Goal: Task Accomplishment & Management: Use online tool/utility

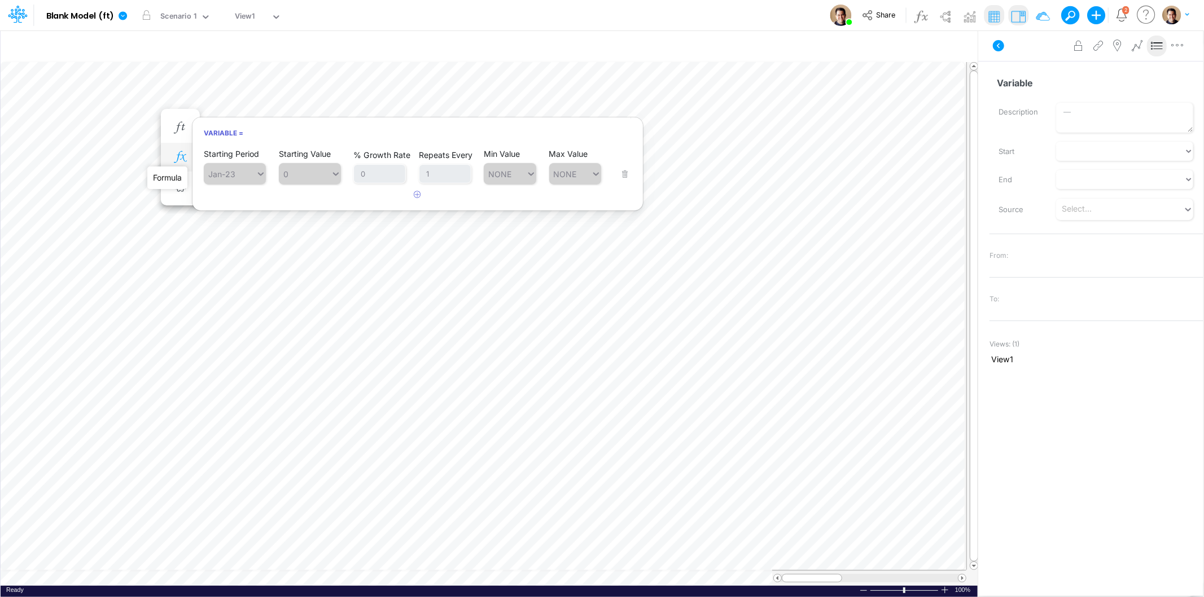
scroll to position [0, 1]
click at [184, 153] on icon "button" at bounding box center [180, 157] width 17 height 12
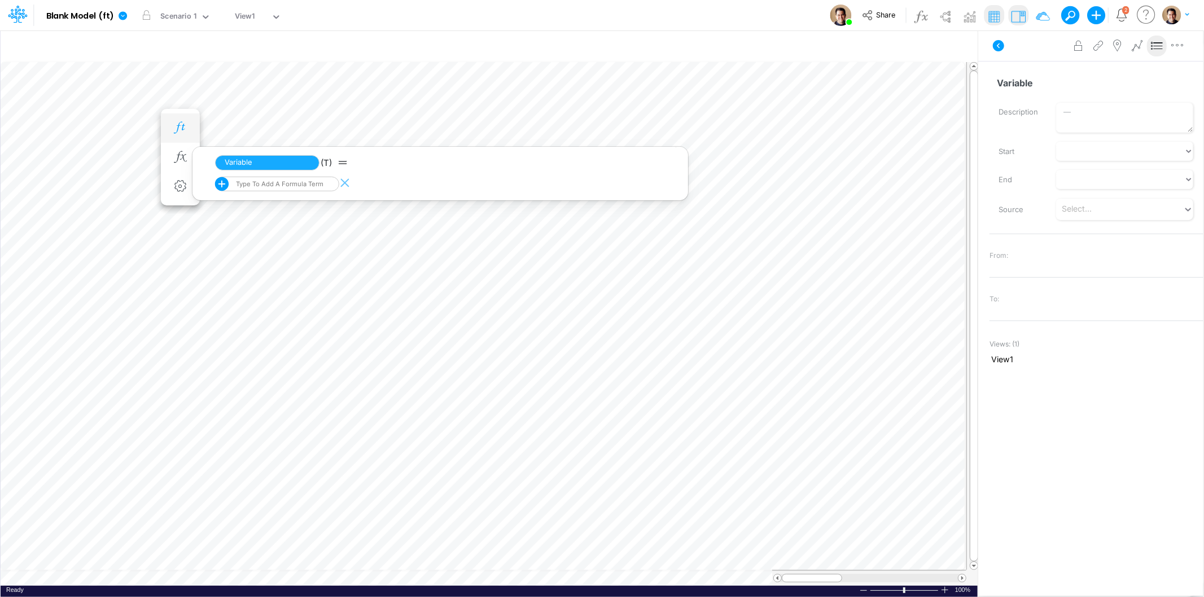
click at [181, 134] on button "button" at bounding box center [180, 128] width 21 height 23
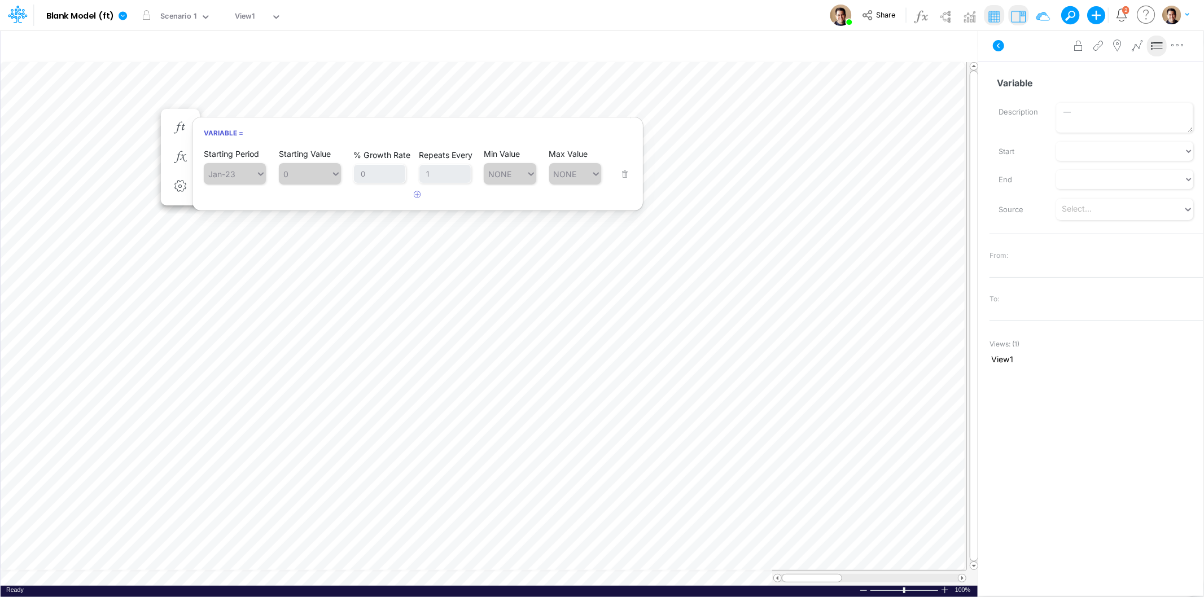
drag, startPoint x: 421, startPoint y: 2, endPoint x: 408, endPoint y: 4, distance: 13.1
click at [421, 2] on div "Model Blank Model (ft) Edit model settings Duplicate Import QuickBooks QuickBoo…" at bounding box center [601, 15] width 1083 height 30
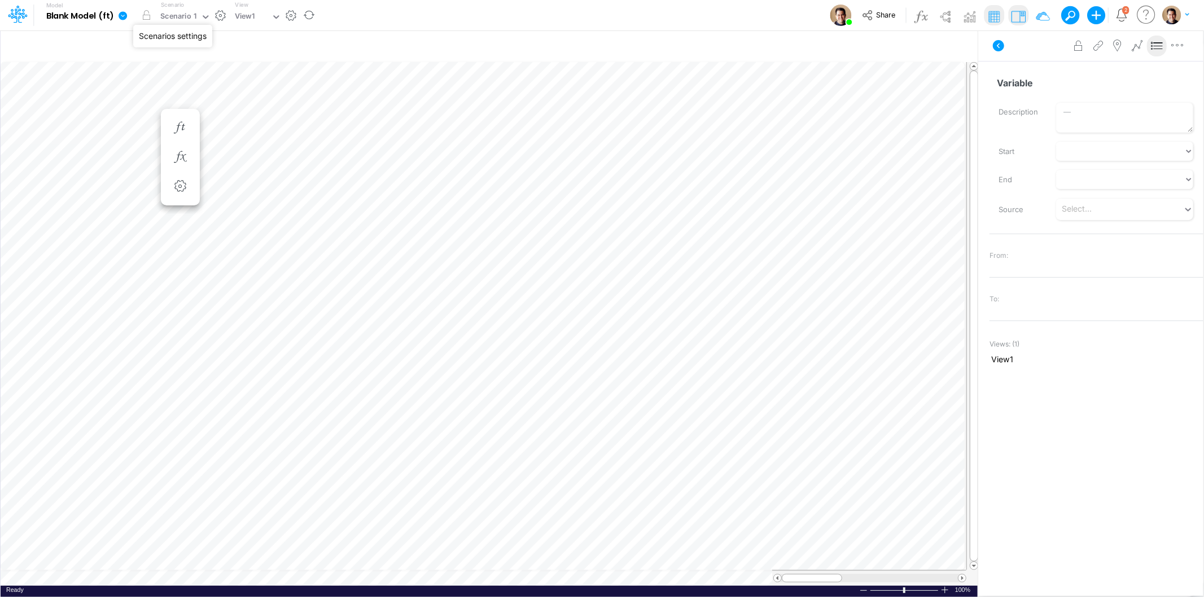
click at [223, 15] on button "button" at bounding box center [221, 16] width 12 height 12
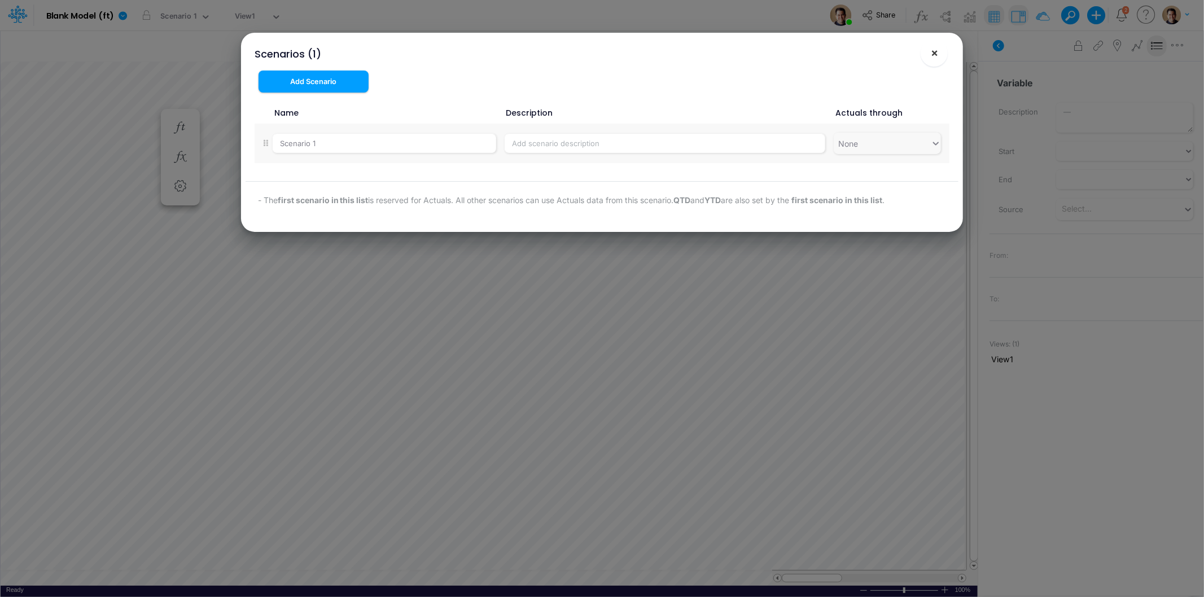
click at [932, 48] on span "×" at bounding box center [934, 53] width 7 height 14
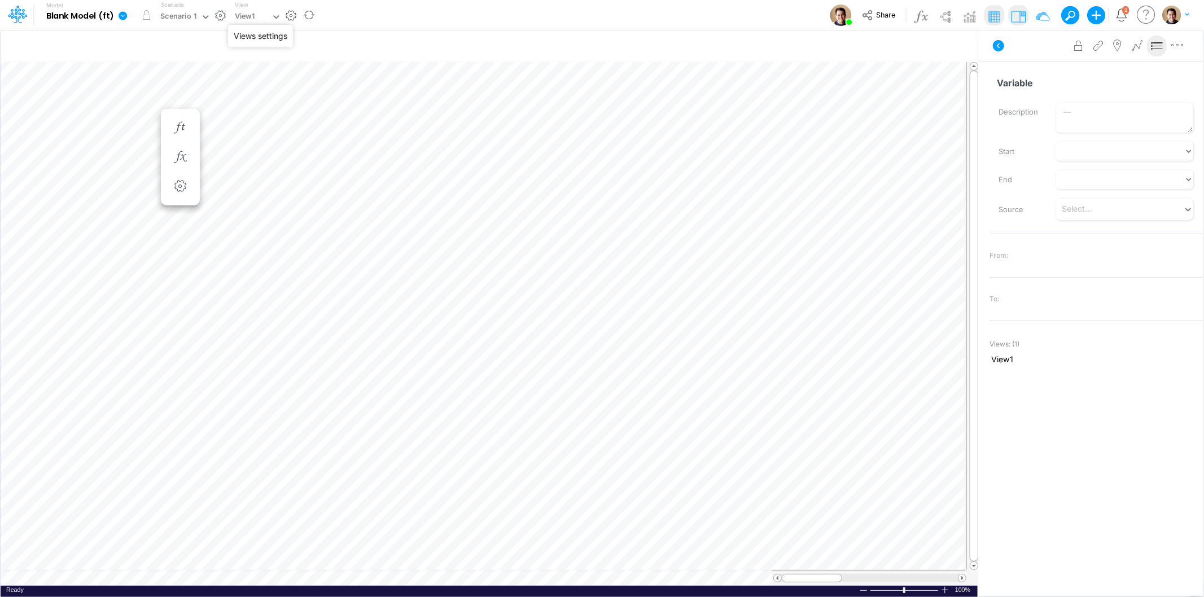
click at [289, 13] on button "button" at bounding box center [292, 16] width 12 height 12
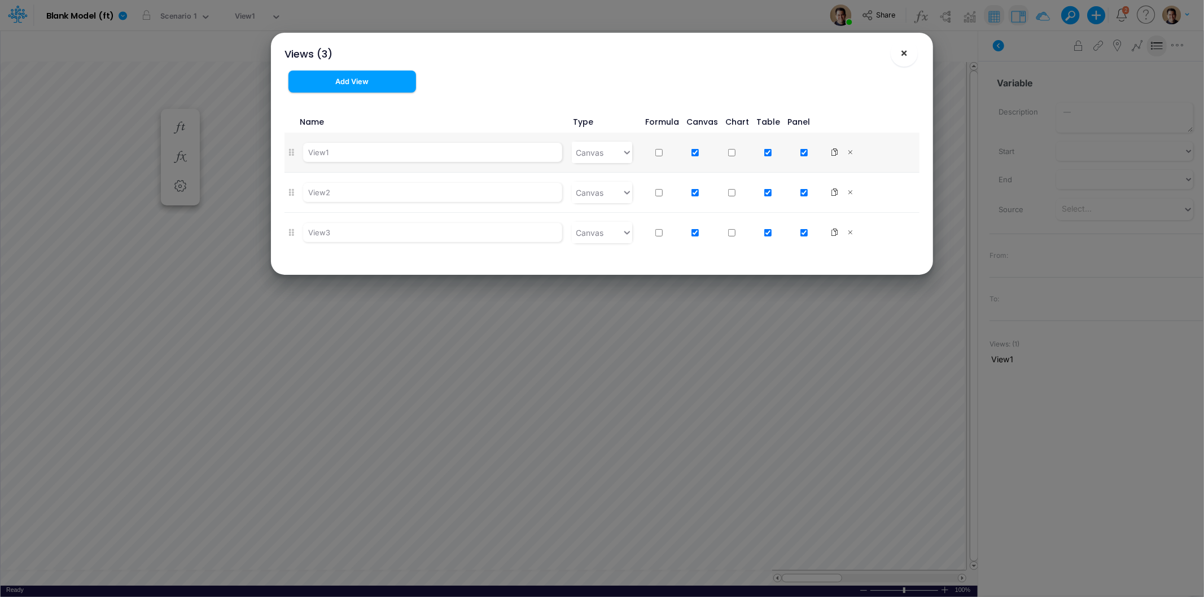
click at [903, 49] on span "×" at bounding box center [904, 53] width 7 height 14
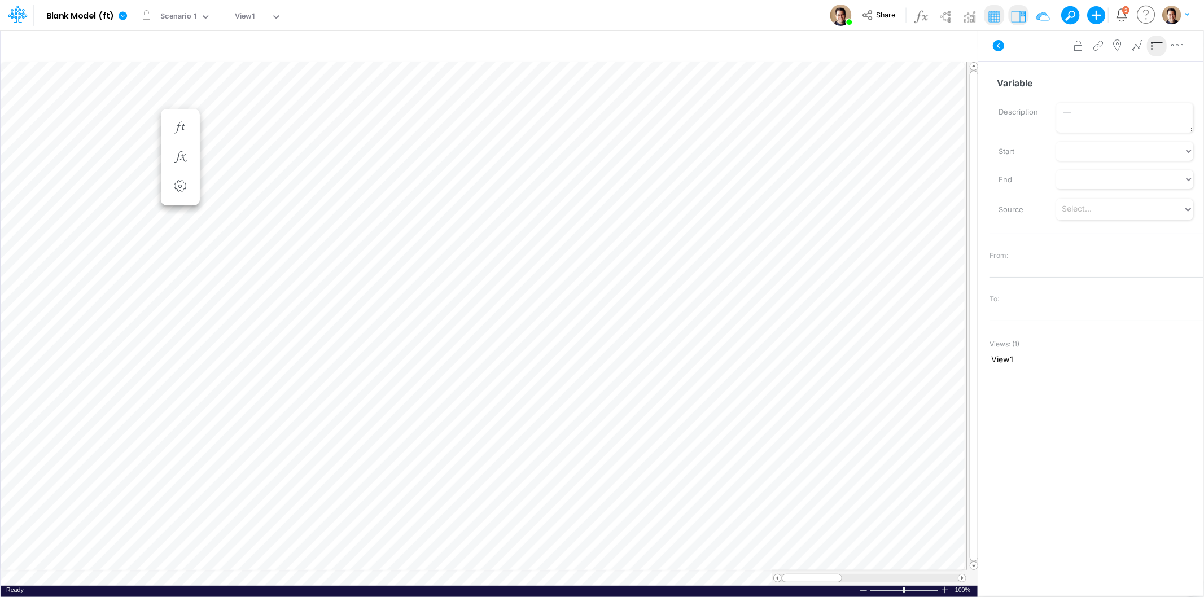
click at [1170, 12] on img "button" at bounding box center [1171, 15] width 19 height 19
click at [1104, 98] on button "Log out" at bounding box center [1129, 92] width 121 height 17
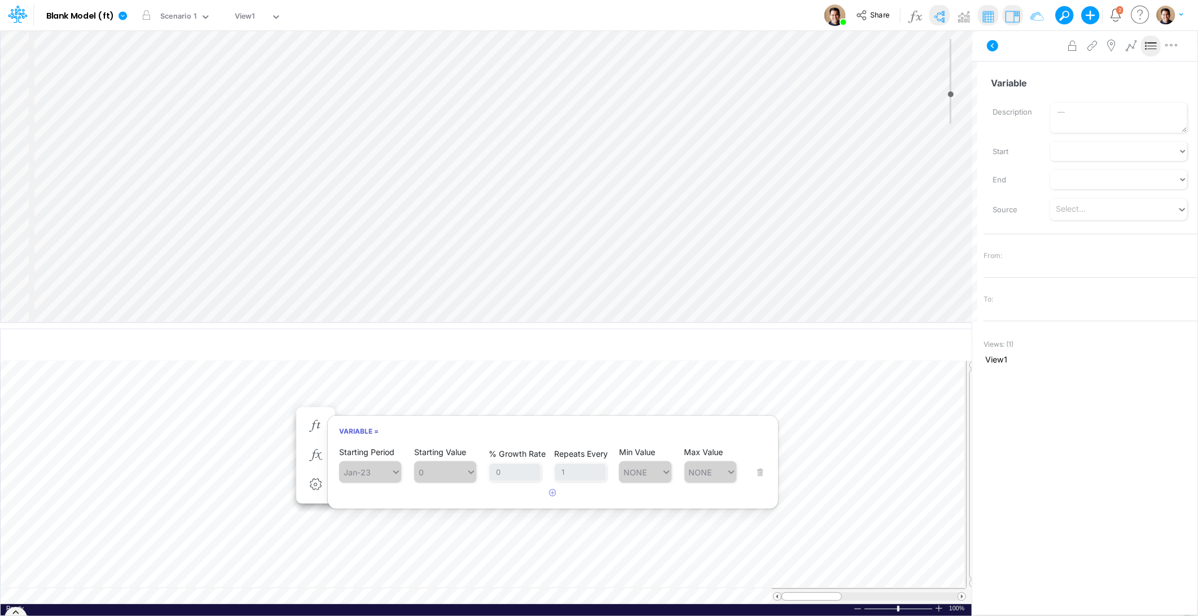
scroll to position [0, 1]
click at [17, 615] on icon at bounding box center [16, 622] width 8 height 8
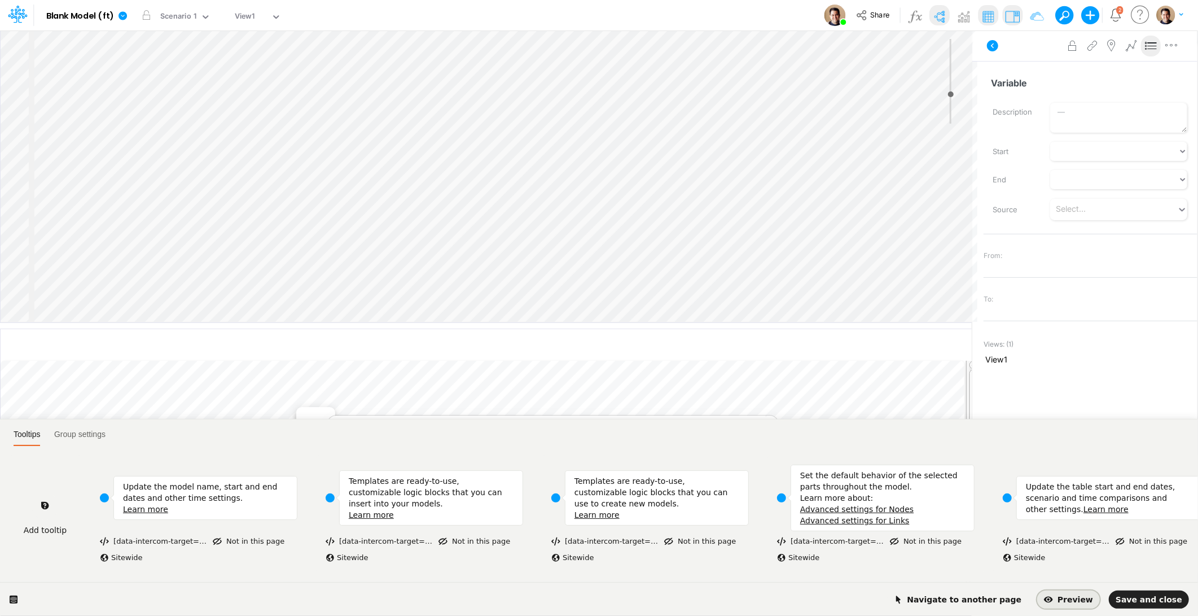
click at [1093, 598] on span "Preview" at bounding box center [1068, 599] width 49 height 9
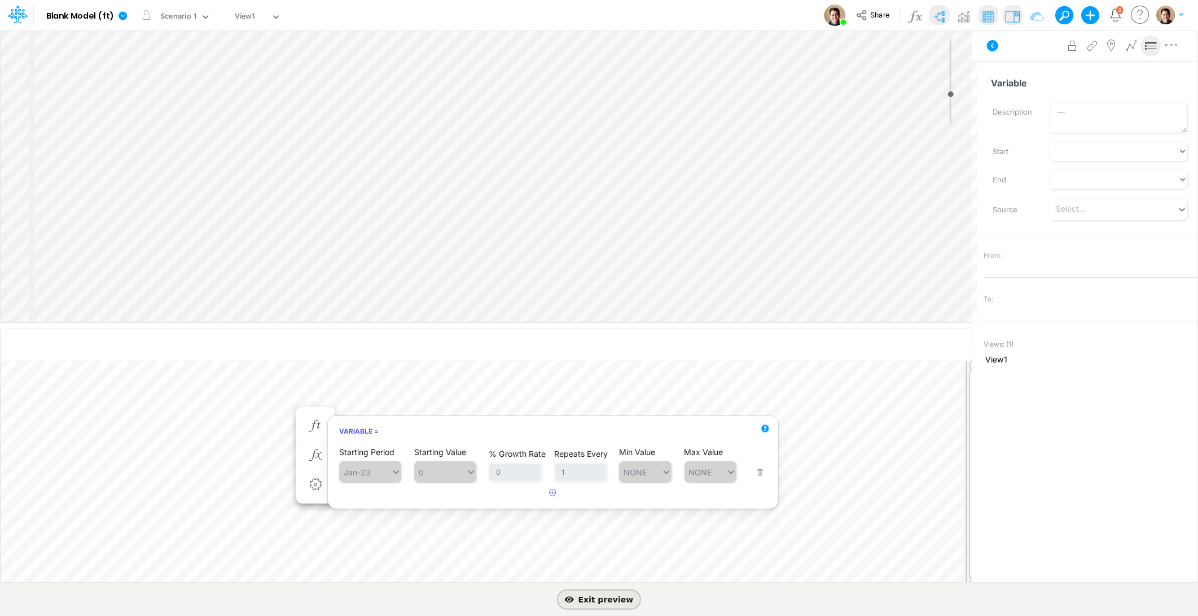
click at [604, 599] on span "Exit preview" at bounding box center [599, 598] width 69 height 9
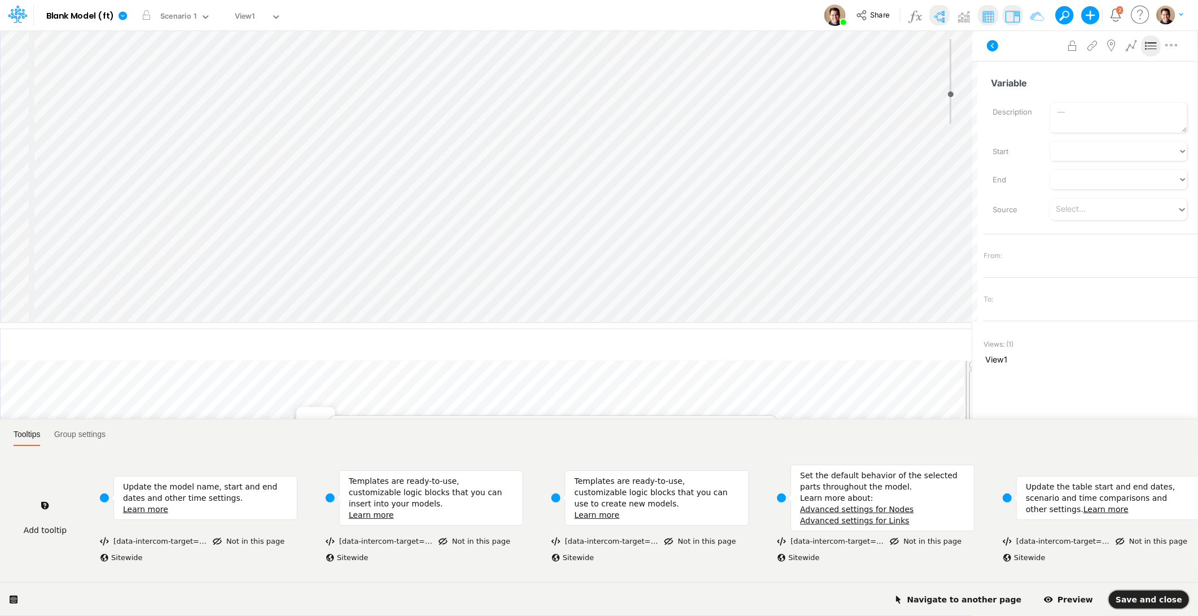
drag, startPoint x: 1146, startPoint y: 596, endPoint x: 396, endPoint y: 580, distance: 749.6
click at [396, 580] on div "Tooltips Group settings Add tooltip Update the model name, start and end dates …" at bounding box center [599, 517] width 1198 height 197
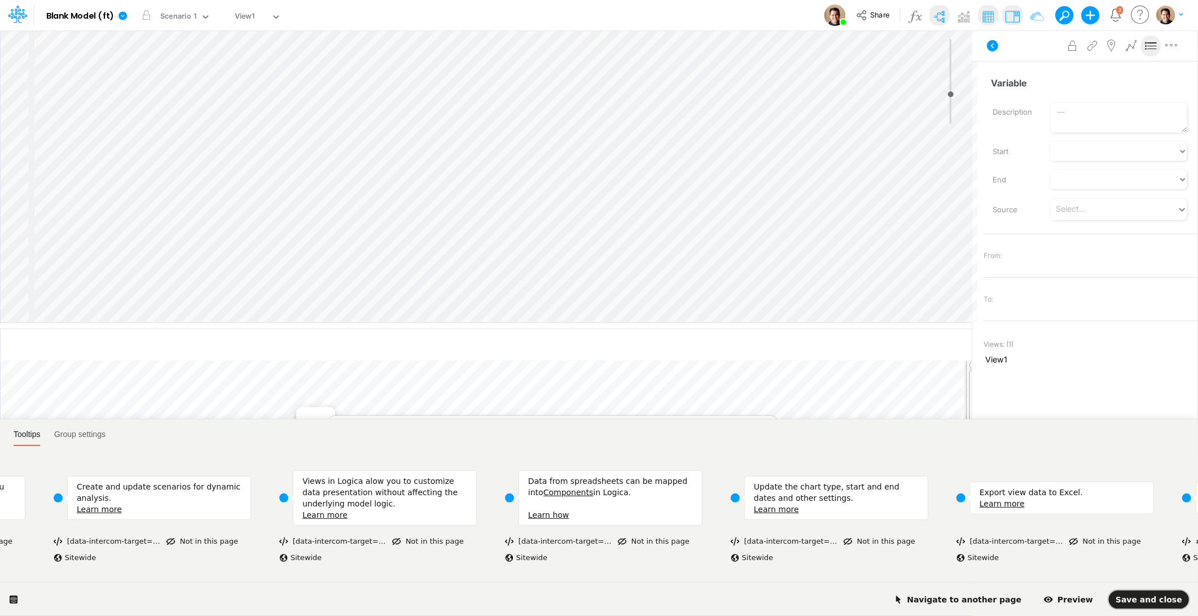
scroll to position [0, 1600]
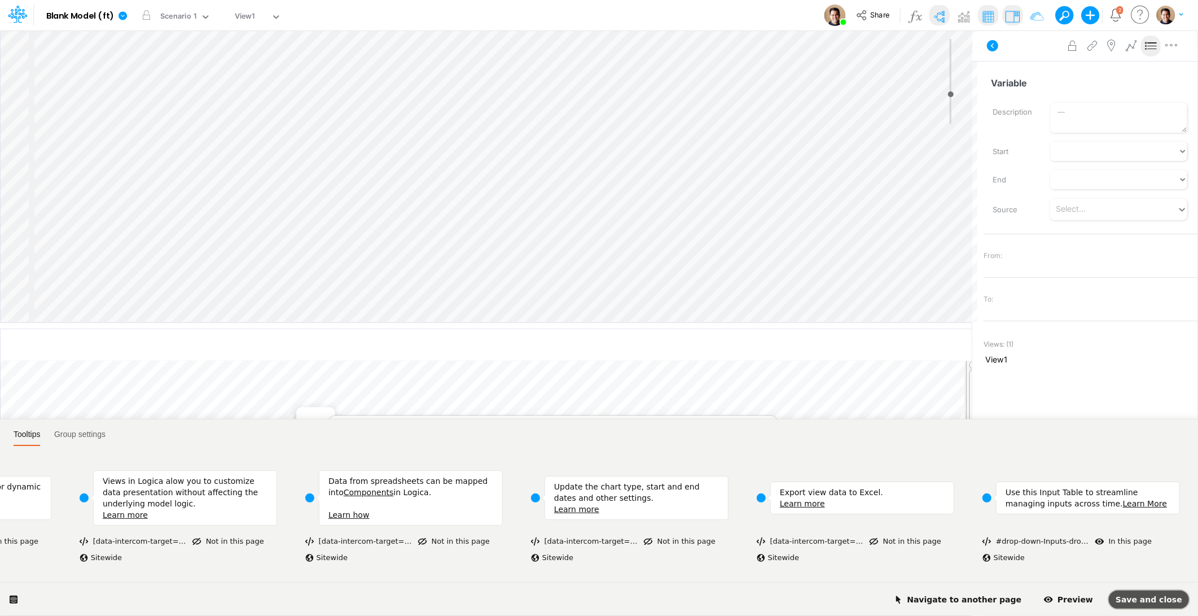
click at [1160, 598] on span "Save and close" at bounding box center [1149, 599] width 67 height 9
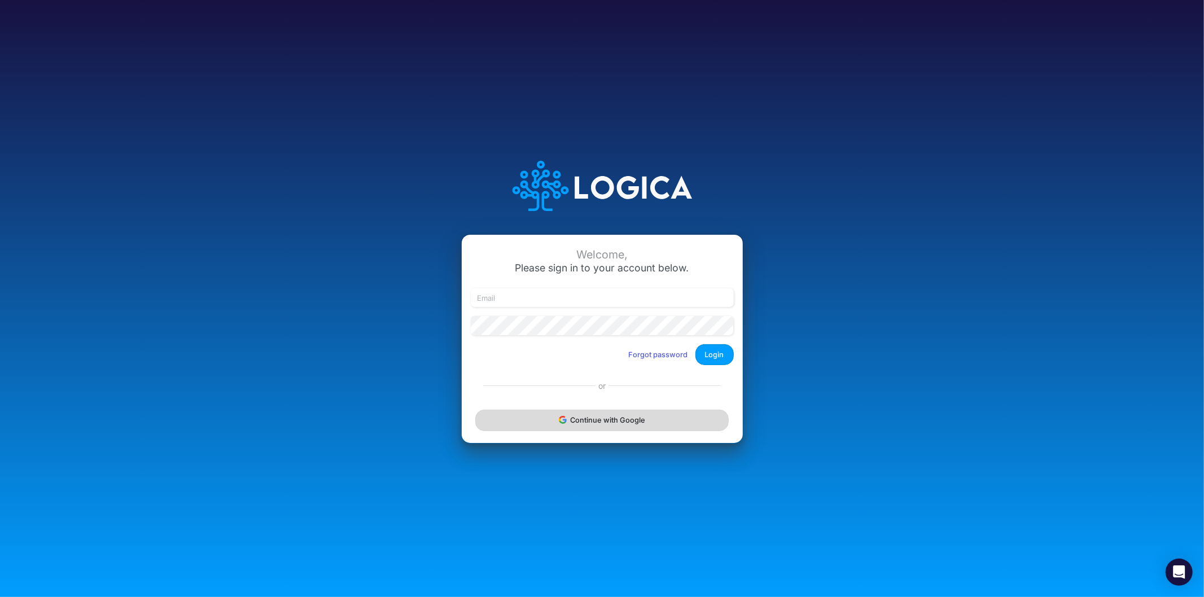
click at [621, 419] on button "Continue with Google" at bounding box center [601, 420] width 253 height 21
